Goal: Task Accomplishment & Management: Manage account settings

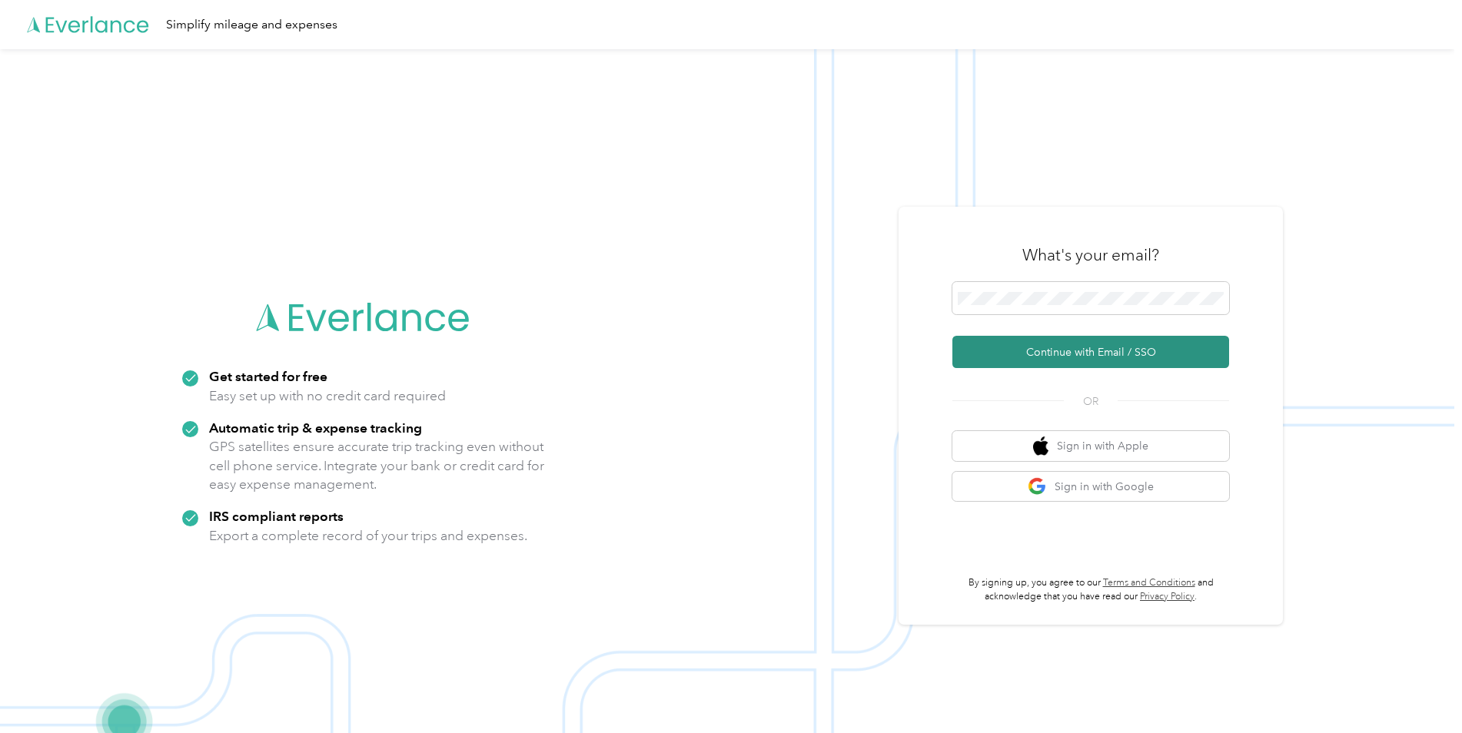
click at [1018, 363] on button "Continue with Email / SSO" at bounding box center [1090, 352] width 277 height 32
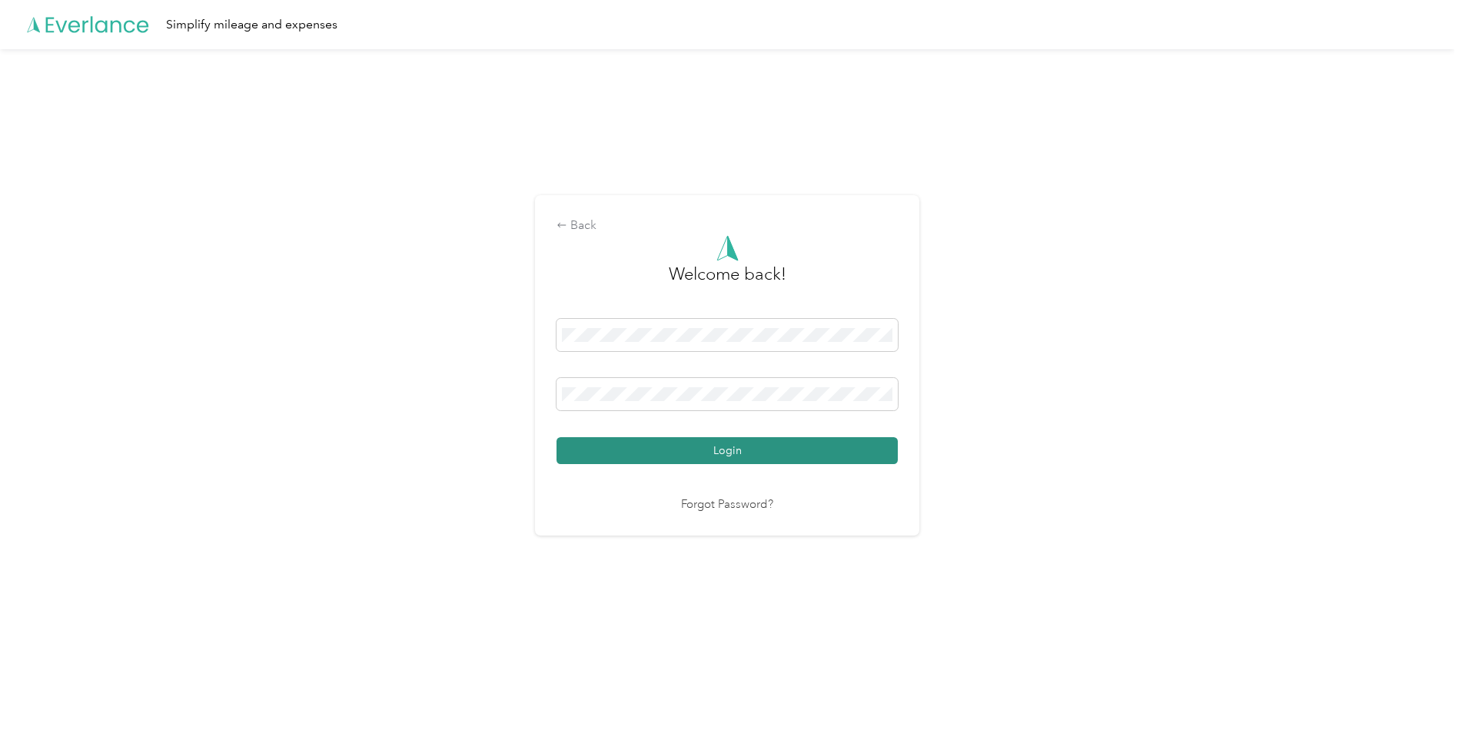
click at [633, 451] on button "Login" at bounding box center [727, 450] width 341 height 27
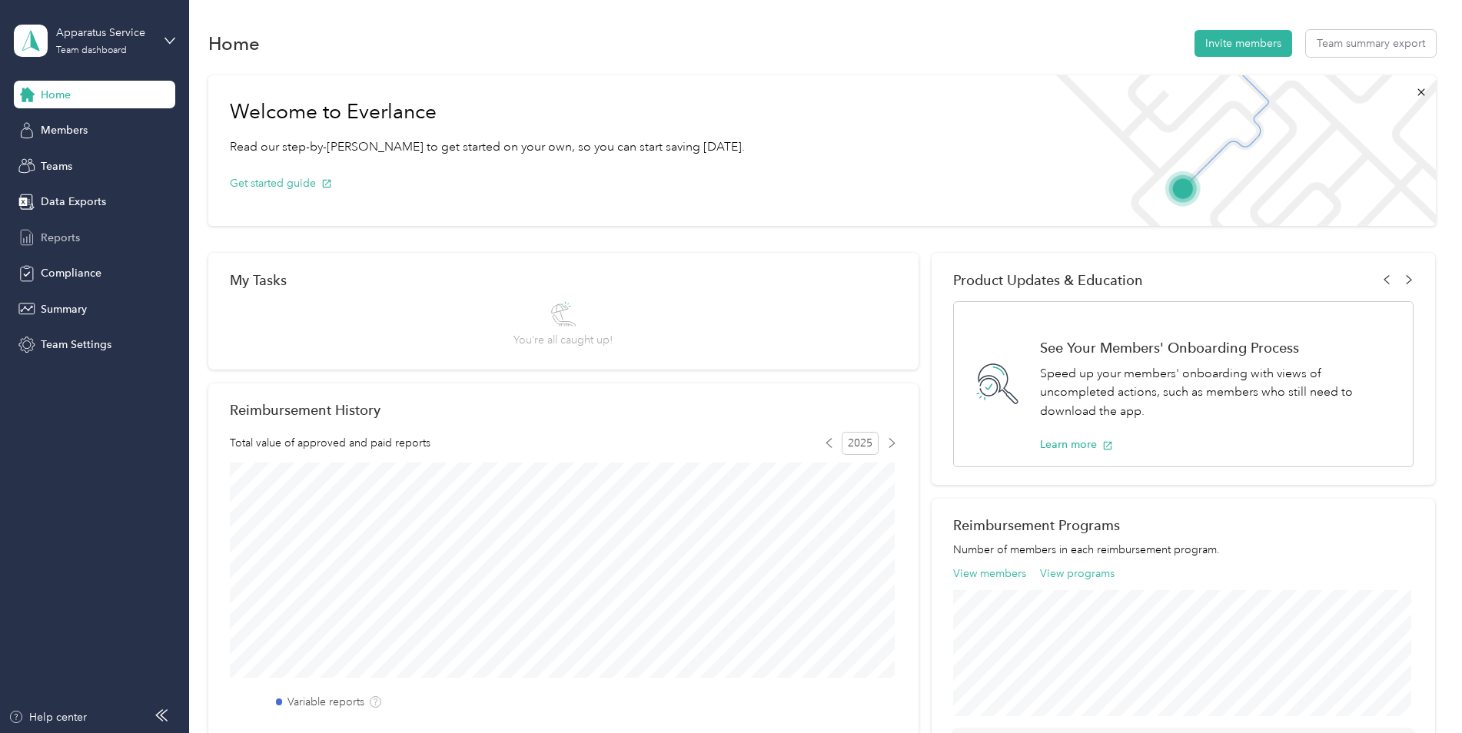
click at [66, 241] on span "Reports" at bounding box center [60, 238] width 39 height 16
